Goal: Transaction & Acquisition: Obtain resource

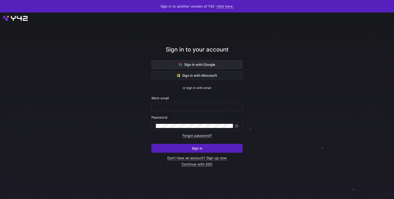
click at [215, 63] on span at bounding box center [197, 64] width 91 height 8
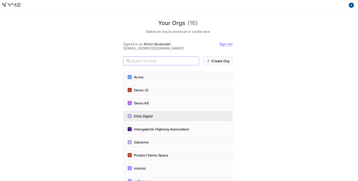
scroll to position [104, 0]
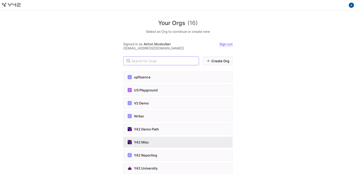
click at [170, 141] on div "Y42 Misc" at bounding box center [178, 142] width 101 height 4
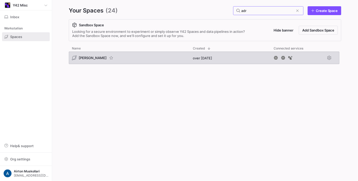
type input "adr"
click at [81, 56] on span "[PERSON_NAME]" at bounding box center [93, 58] width 28 height 4
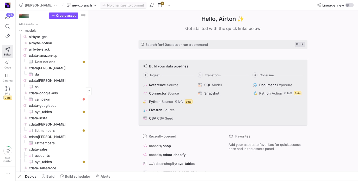
click at [61, 19] on div "Create asset" at bounding box center [52, 15] width 73 height 11
click at [66, 15] on span "Create asset" at bounding box center [66, 16] width 20 height 4
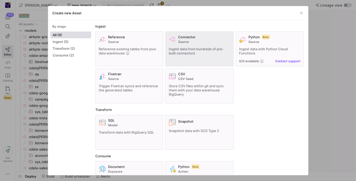
click at [171, 43] on div "Connector Source" at bounding box center [199, 39] width 61 height 9
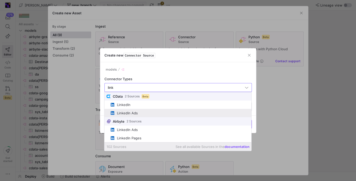
click at [172, 112] on span "LinkedIn Ads" at bounding box center [180, 113] width 139 height 4
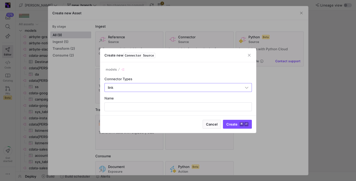
type input "LinkedIn Ads"
click at [172, 112] on div "models Connector Types LinkedIn Ads Name" at bounding box center [178, 88] width 156 height 53
click at [176, 105] on input "text" at bounding box center [178, 107] width 139 height 4
type input "cdata-linkedin-ads"
click at [223, 120] on button "Create ⌘ ⏎" at bounding box center [237, 124] width 29 height 9
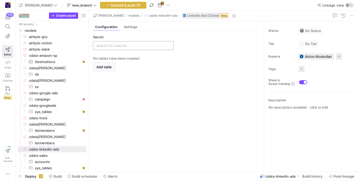
click at [113, 43] on input "text" at bounding box center [133, 45] width 74 height 4
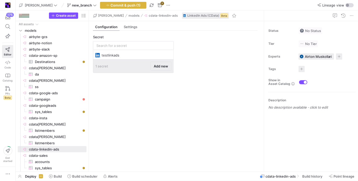
click at [165, 65] on span "Add new" at bounding box center [161, 66] width 14 height 4
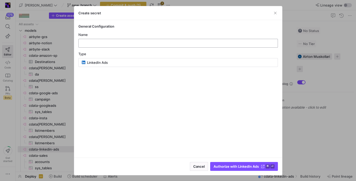
click at [175, 46] on div at bounding box center [178, 43] width 191 height 8
type input "test_linkedin"
click at [221, 164] on span "submit" at bounding box center [243, 166] width 67 height 8
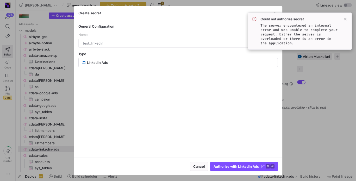
click at [271, 24] on code "The server encountered an internal error and was unable to complete your reques…" at bounding box center [298, 34] width 77 height 22
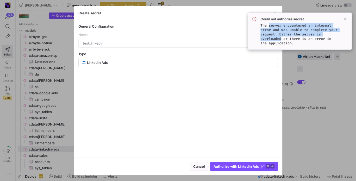
drag, startPoint x: 271, startPoint y: 24, endPoint x: 277, endPoint y: 39, distance: 16.2
click at [277, 39] on code "The server encountered an internal error and was unable to complete your reques…" at bounding box center [298, 34] width 77 height 22
copy code "server encountered an internal error and was unable to complete your request. E…"
